Goal: Information Seeking & Learning: Compare options

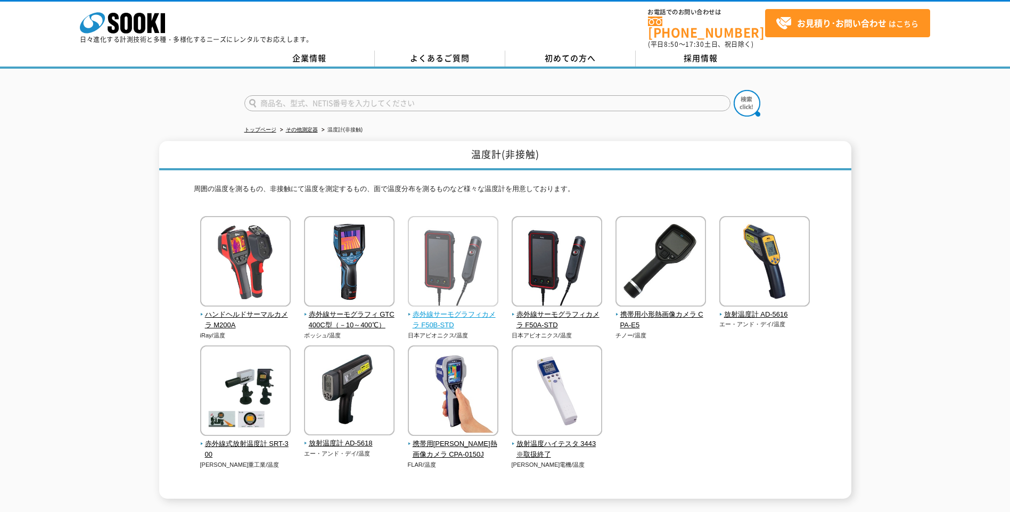
click at [443, 309] on span "赤外線サーモグラフィカメラ F50B-STD" at bounding box center [453, 320] width 91 height 22
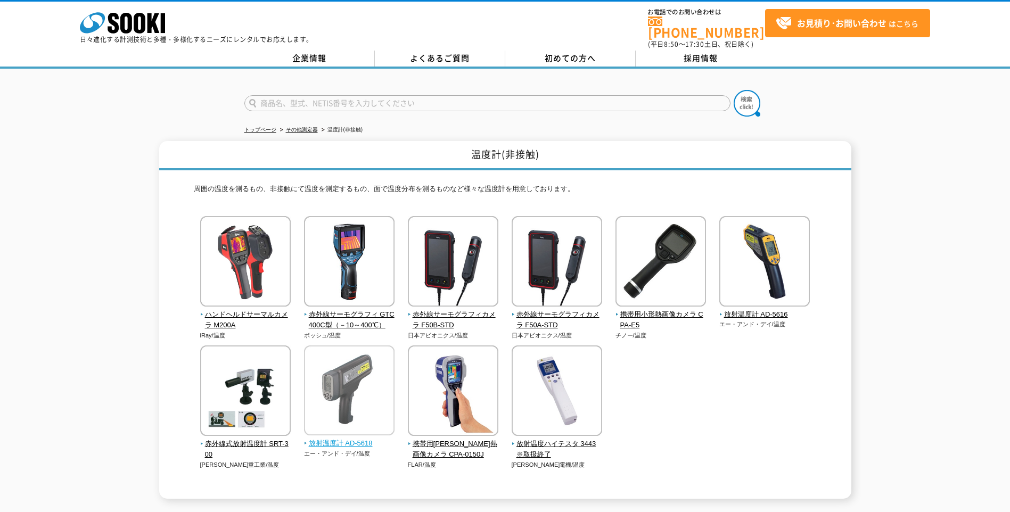
click at [377, 438] on span "放射温度計 AD-5618" at bounding box center [349, 443] width 91 height 11
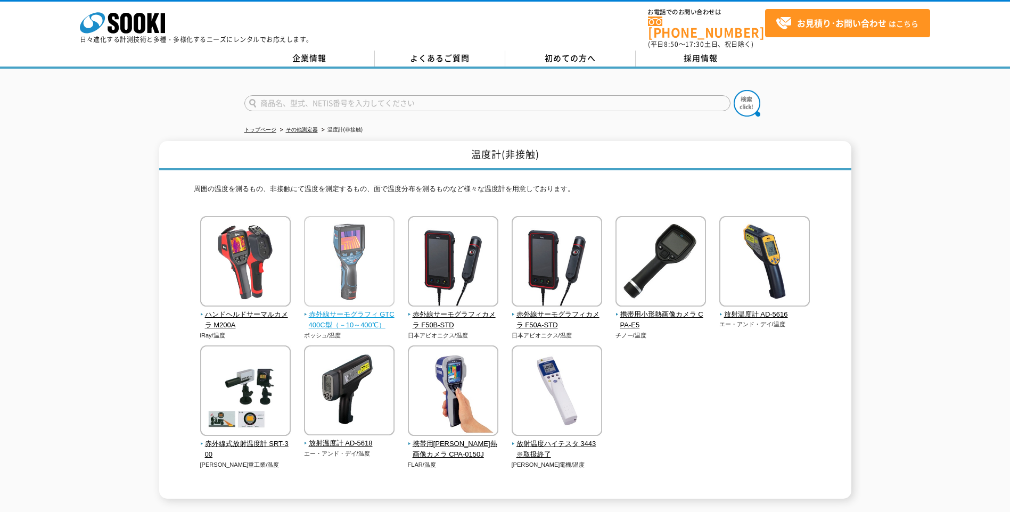
click at [321, 254] on img at bounding box center [349, 262] width 91 height 93
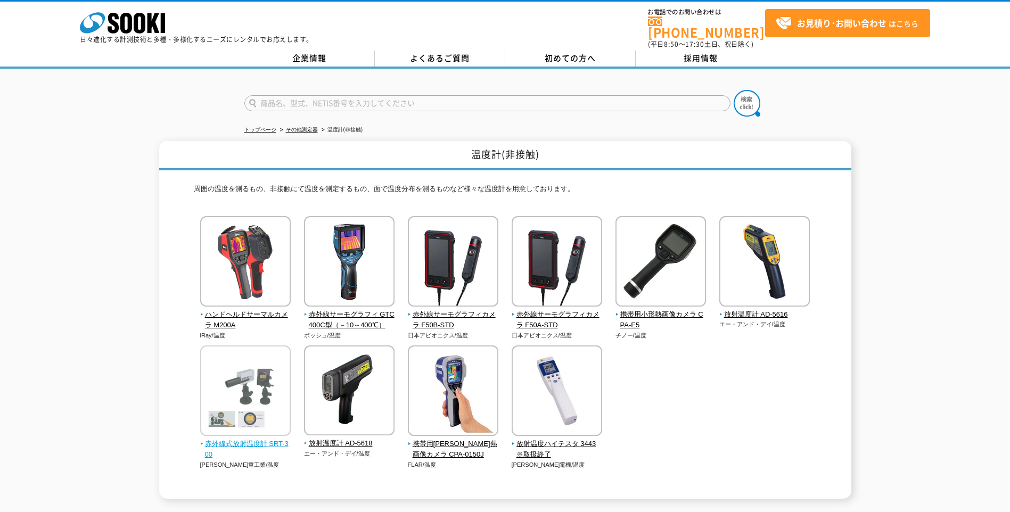
scroll to position [89, 0]
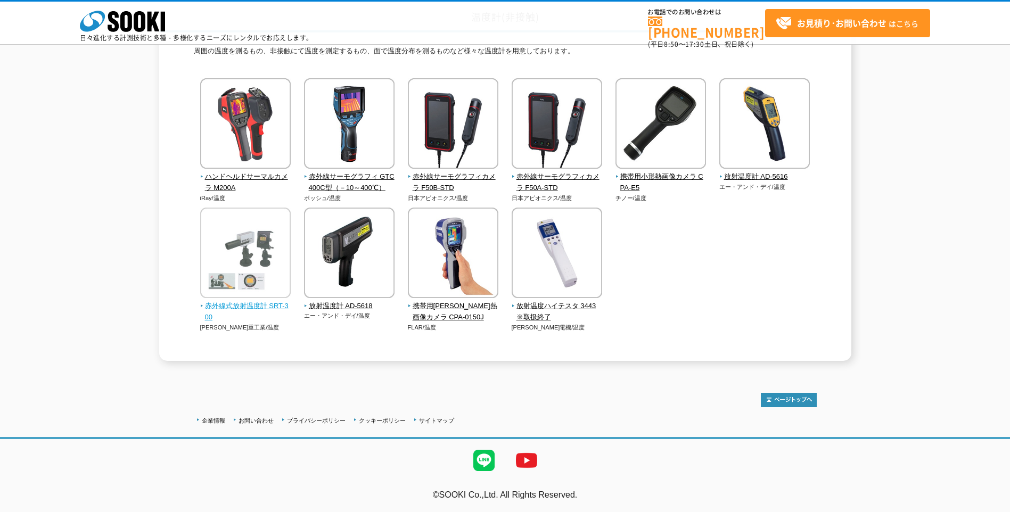
click at [251, 298] on img at bounding box center [245, 254] width 91 height 93
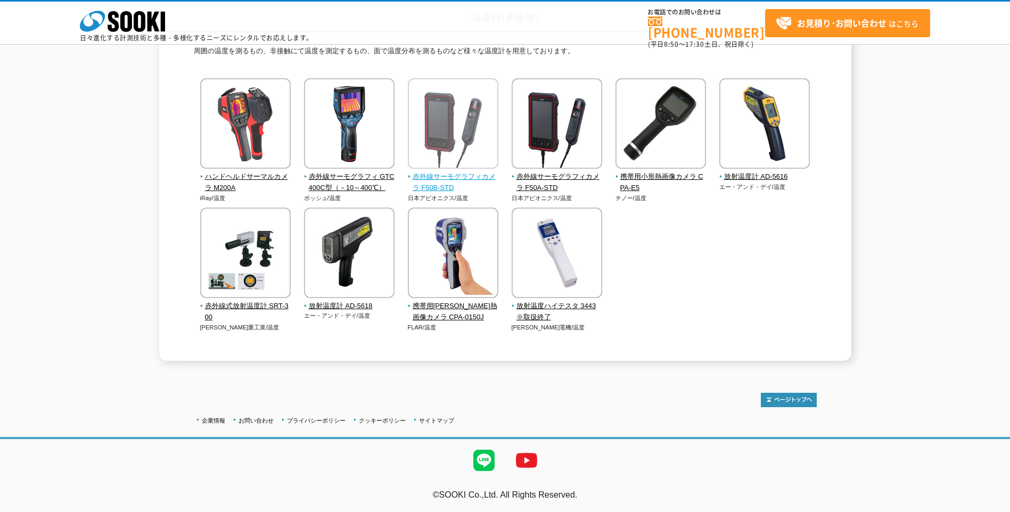
scroll to position [0, 0]
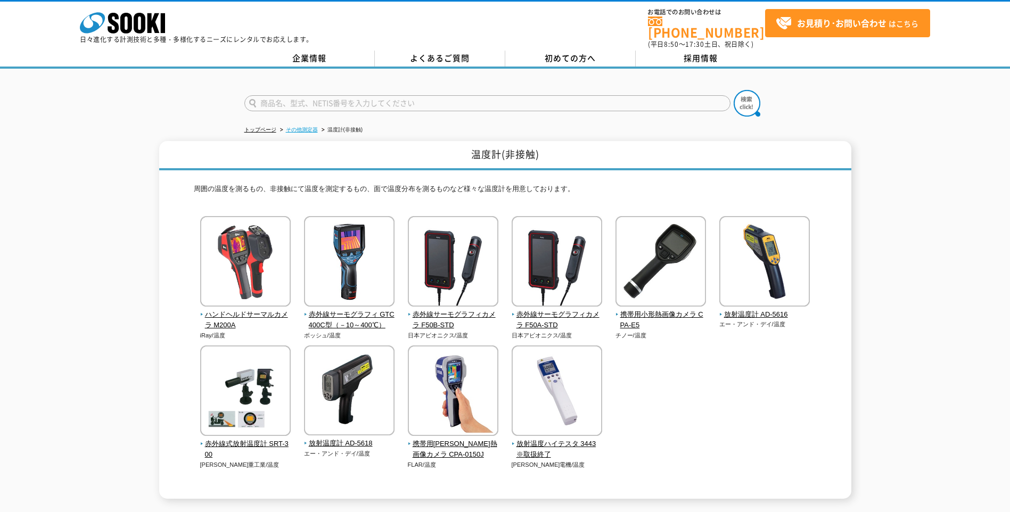
click at [306, 127] on link "その他測定器" at bounding box center [302, 130] width 32 height 6
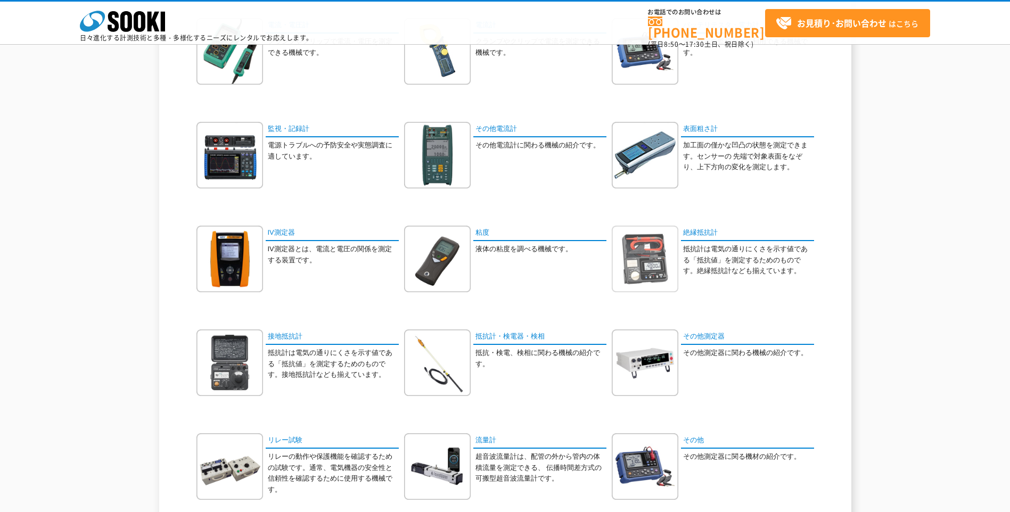
scroll to position [426, 0]
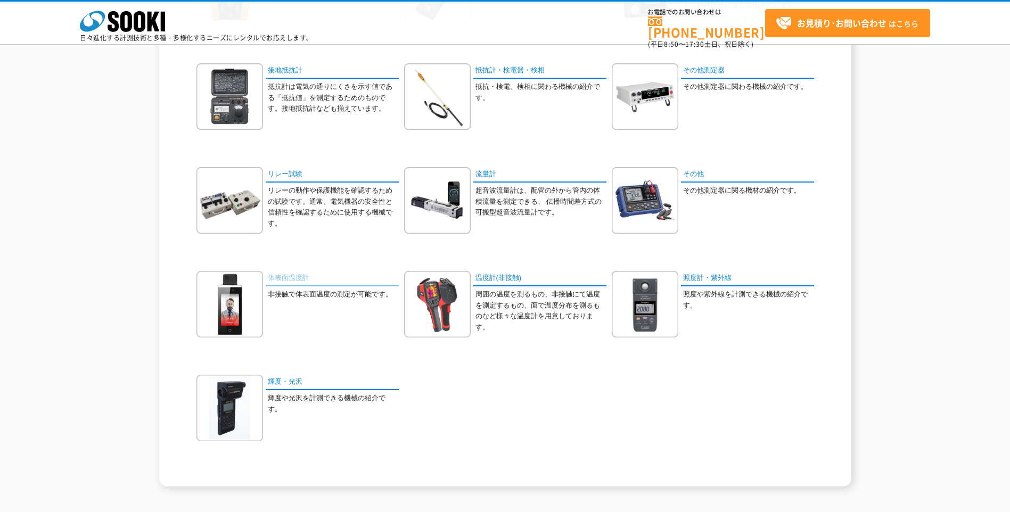
click at [307, 276] on link "体表面温度計" at bounding box center [332, 278] width 133 height 15
click at [504, 283] on link "温度計(非接触)" at bounding box center [539, 278] width 133 height 15
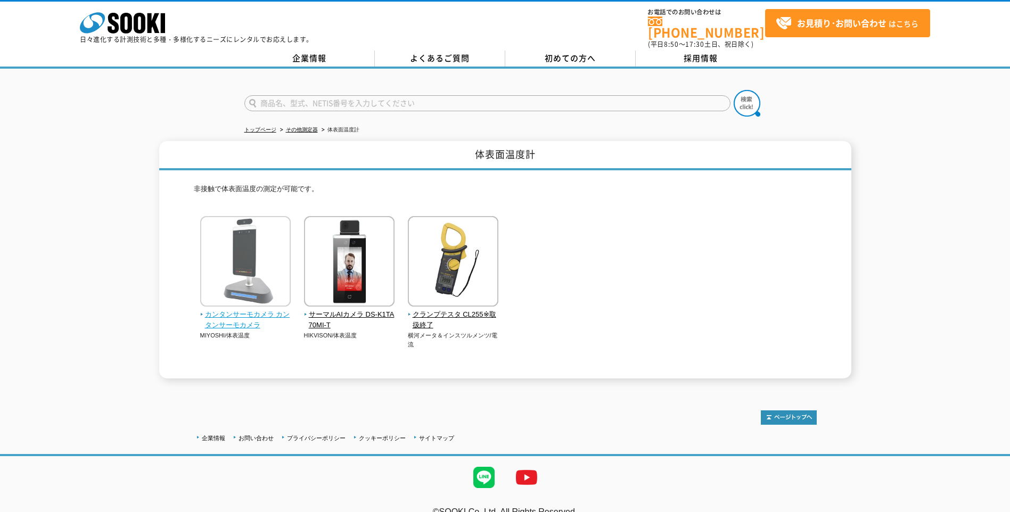
click at [260, 309] on span "カンタンサーモカメラ カンタンサーモカメラ" at bounding box center [245, 320] width 91 height 22
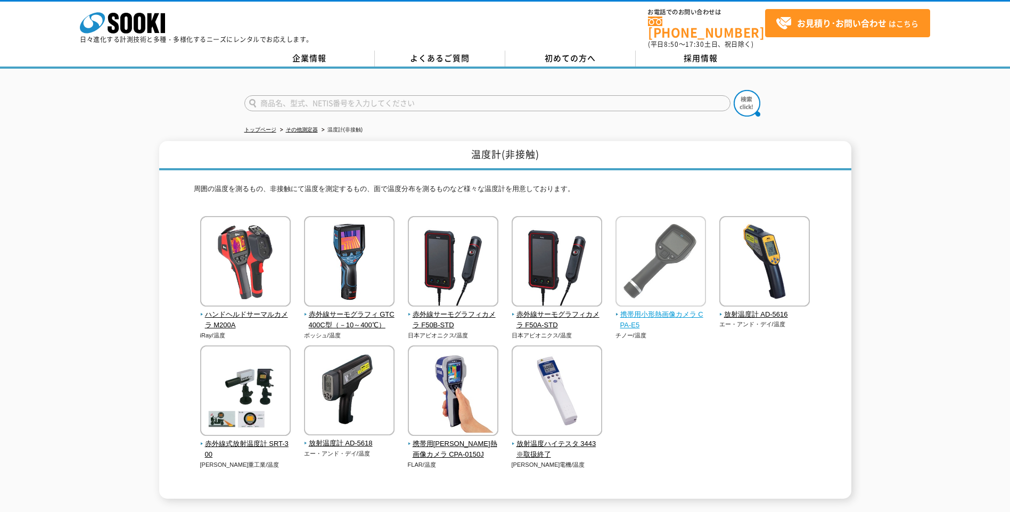
click at [687, 309] on span "携帯用小形熱画像カメラ CPA-E5" at bounding box center [660, 320] width 91 height 22
